Goal: Task Accomplishment & Management: Use online tool/utility

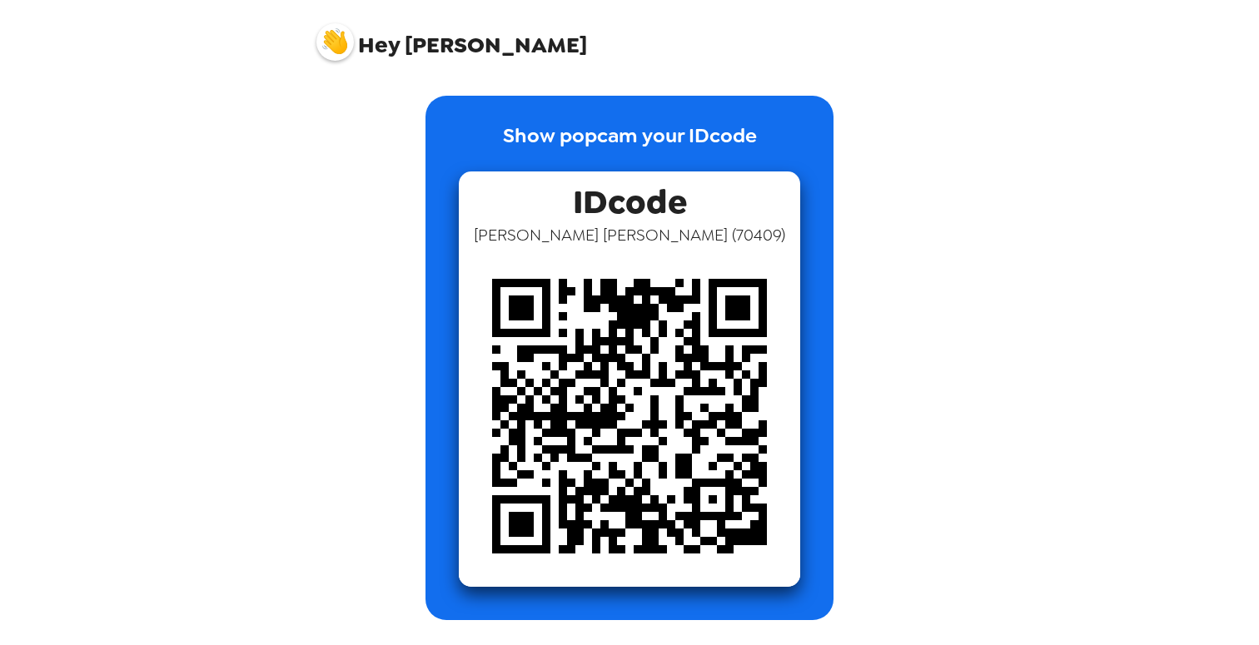
click at [614, 302] on img at bounding box center [629, 416] width 341 height 341
